Goal: Navigation & Orientation: Find specific page/section

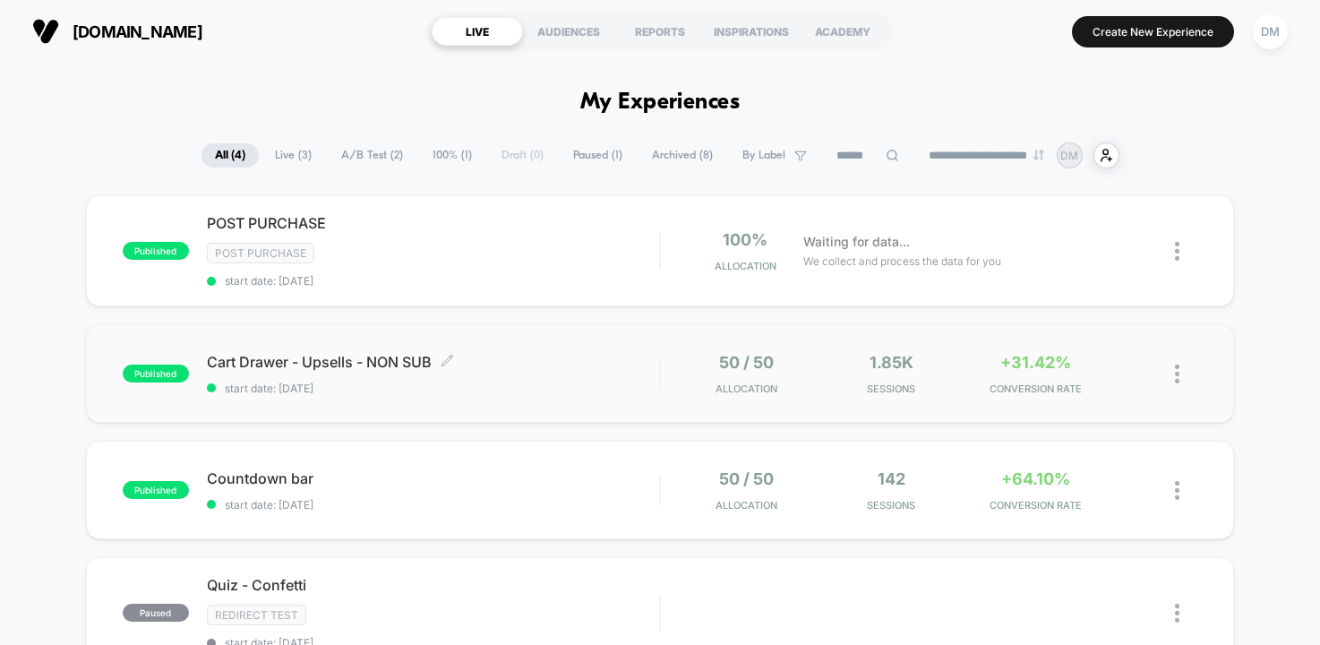
click at [590, 366] on span "Cart Drawer - Upsells - NON SUB Click to edit experience details" at bounding box center [433, 362] width 452 height 18
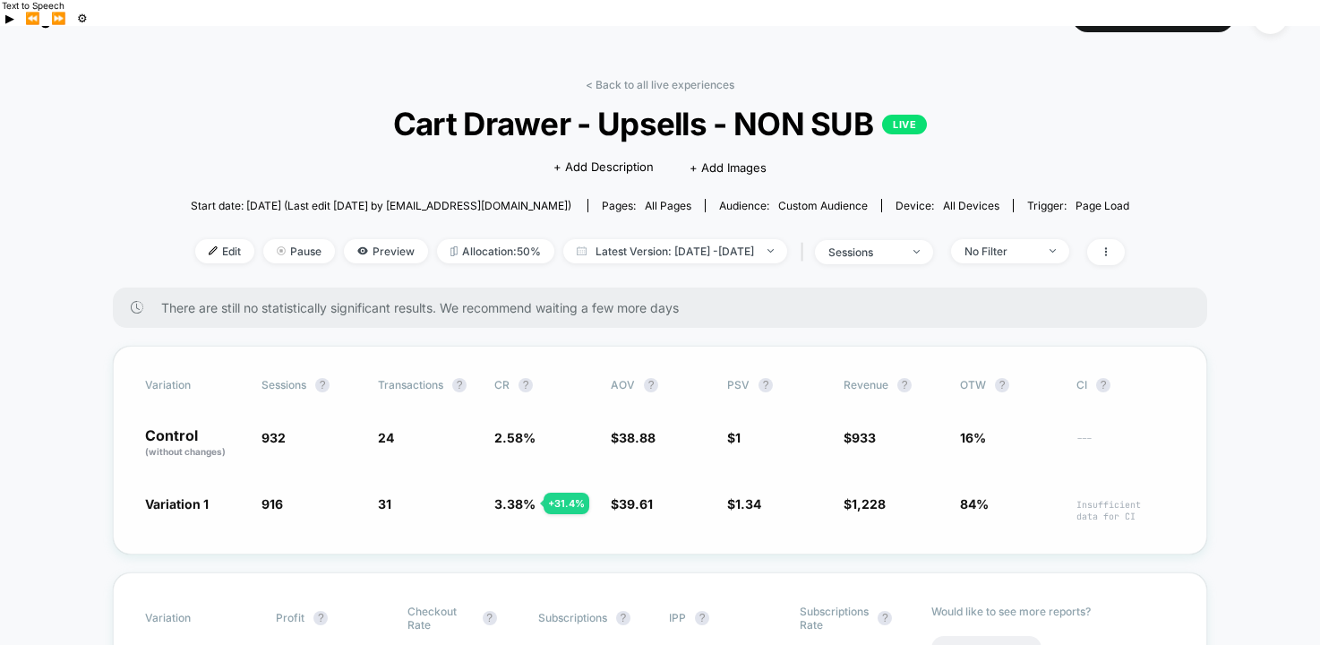
scroll to position [24, 0]
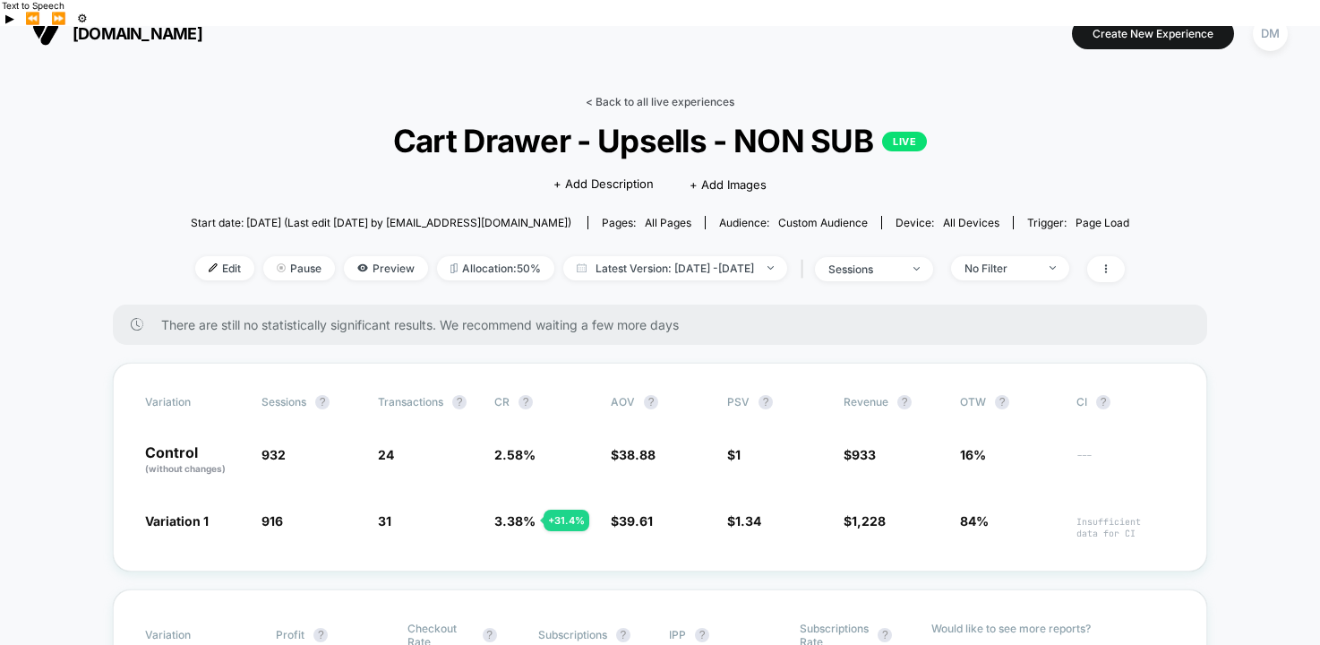
click at [657, 95] on link "< Back to all live experiences" at bounding box center [660, 101] width 149 height 13
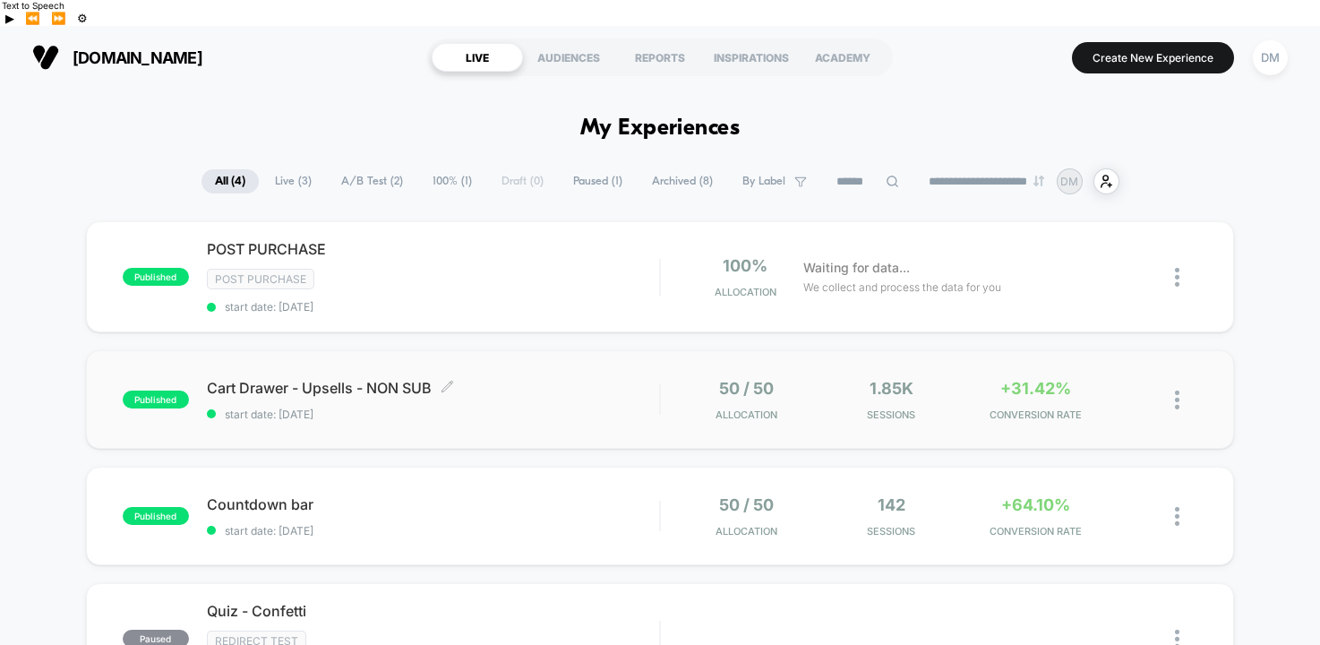
click at [583, 407] on span "start date: [DATE]" at bounding box center [433, 413] width 452 height 13
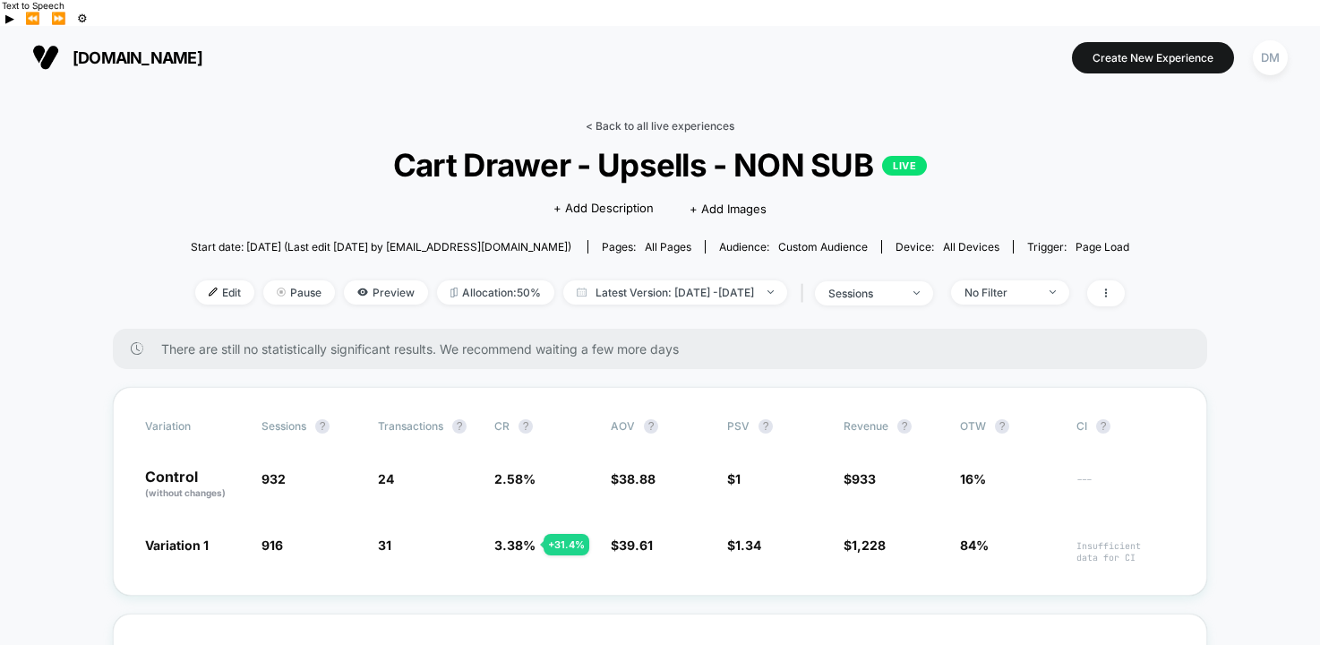
click at [629, 119] on link "< Back to all live experiences" at bounding box center [660, 125] width 149 height 13
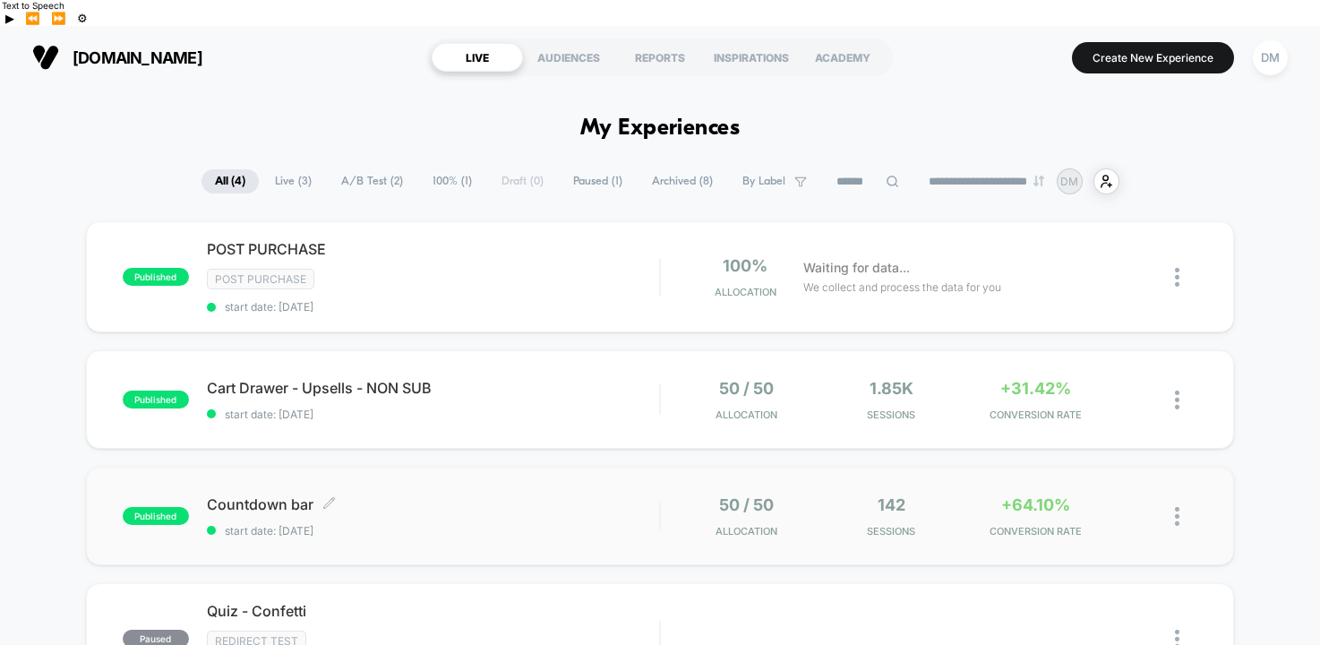
click at [580, 495] on div "Countdown bar Click to edit experience details Click to edit experience details…" at bounding box center [433, 516] width 452 height 42
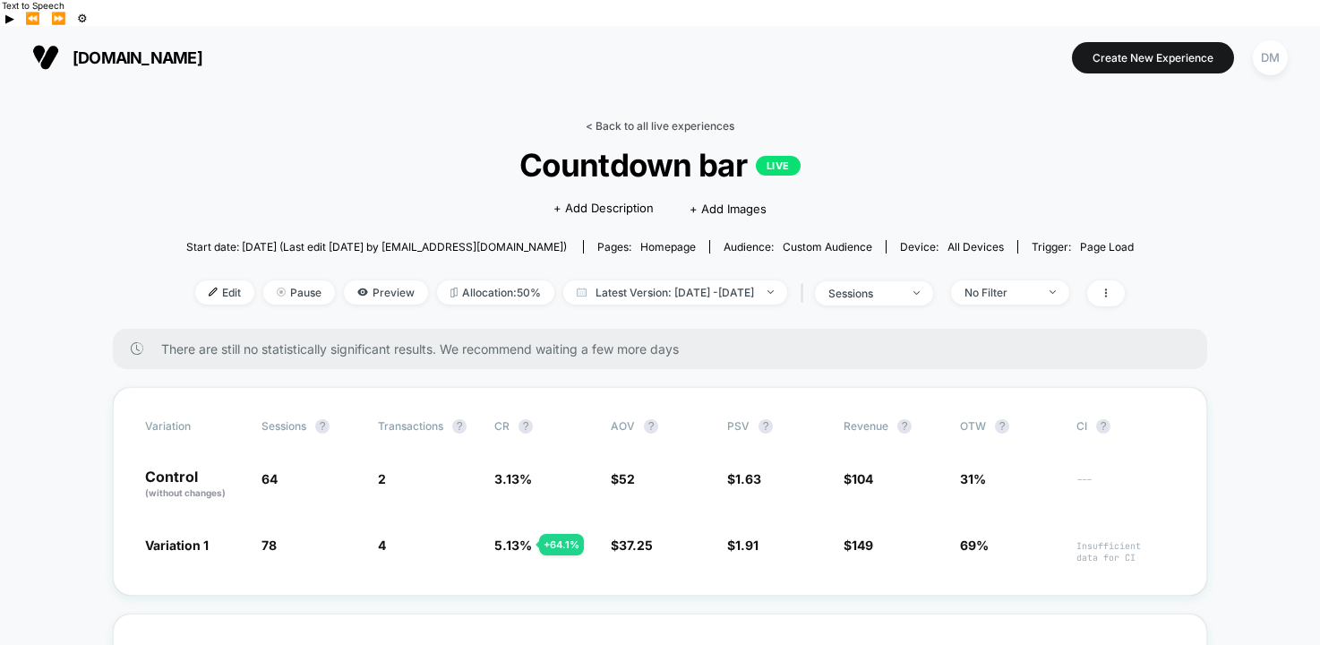
click at [616, 119] on link "< Back to all live experiences" at bounding box center [660, 125] width 149 height 13
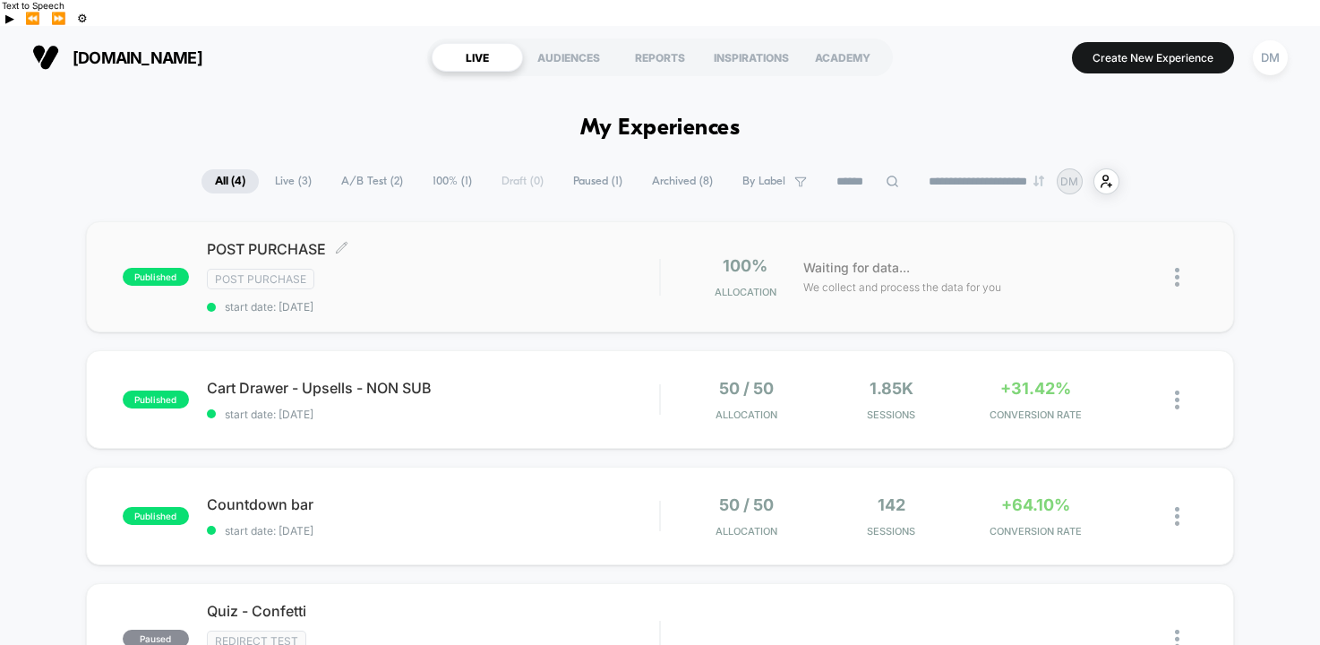
click at [583, 240] on div "POST PURCHASE Click to edit experience details Click to edit experience details…" at bounding box center [433, 276] width 452 height 73
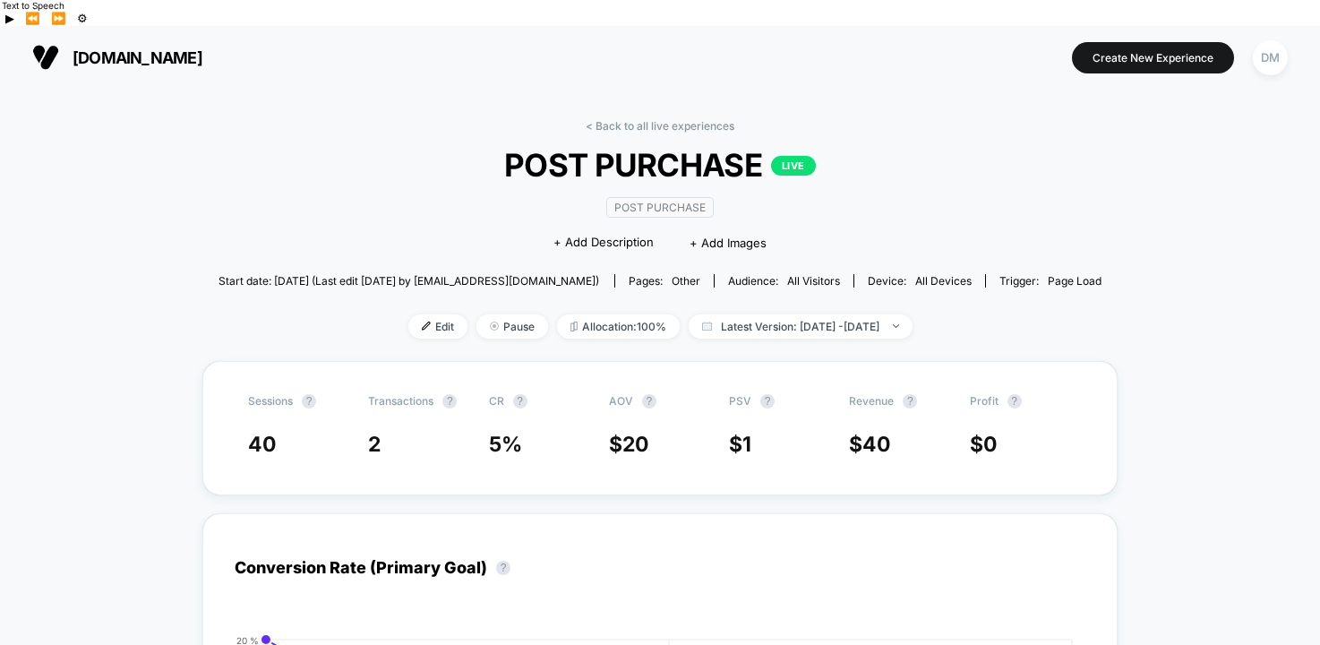
click at [618, 119] on div "< Back to all live experiences POST PURCHASE LIVE Post Purchase Click to edit e…" at bounding box center [660, 240] width 884 height 242
click at [627, 119] on link "< Back to all live experiences" at bounding box center [660, 125] width 149 height 13
